Goal: Information Seeking & Learning: Learn about a topic

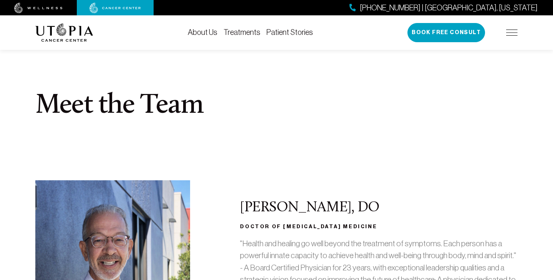
click at [238, 32] on link "Treatments" at bounding box center [241, 32] width 37 height 8
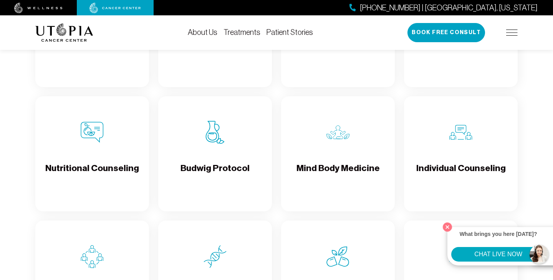
scroll to position [1096, 0]
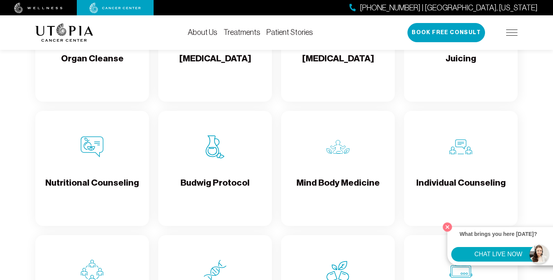
click at [331, 159] on img at bounding box center [337, 147] width 23 height 23
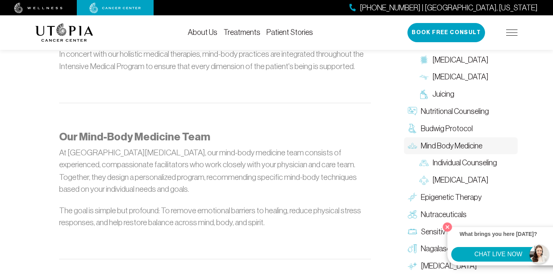
scroll to position [902, 0]
click at [463, 134] on span "Budwig Protocol" at bounding box center [447, 128] width 52 height 11
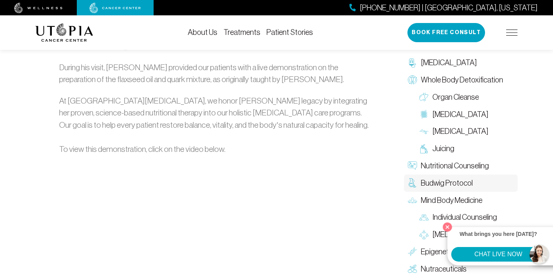
scroll to position [1118, 0]
